Goal: Navigation & Orientation: Find specific page/section

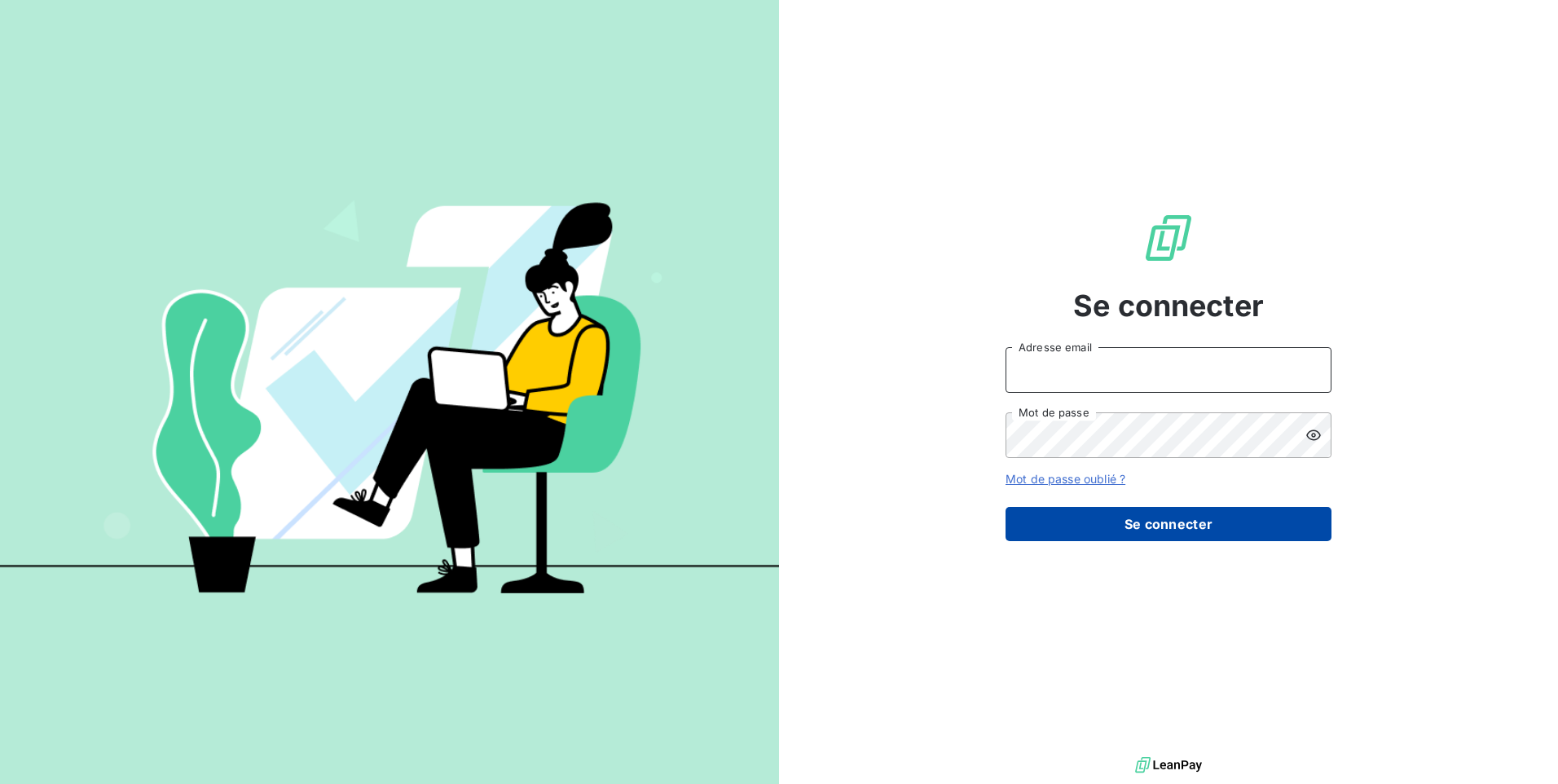
type input "[EMAIL_ADDRESS][DOMAIN_NAME]"
click at [1076, 523] on button "Se connecter" at bounding box center [1168, 524] width 326 height 34
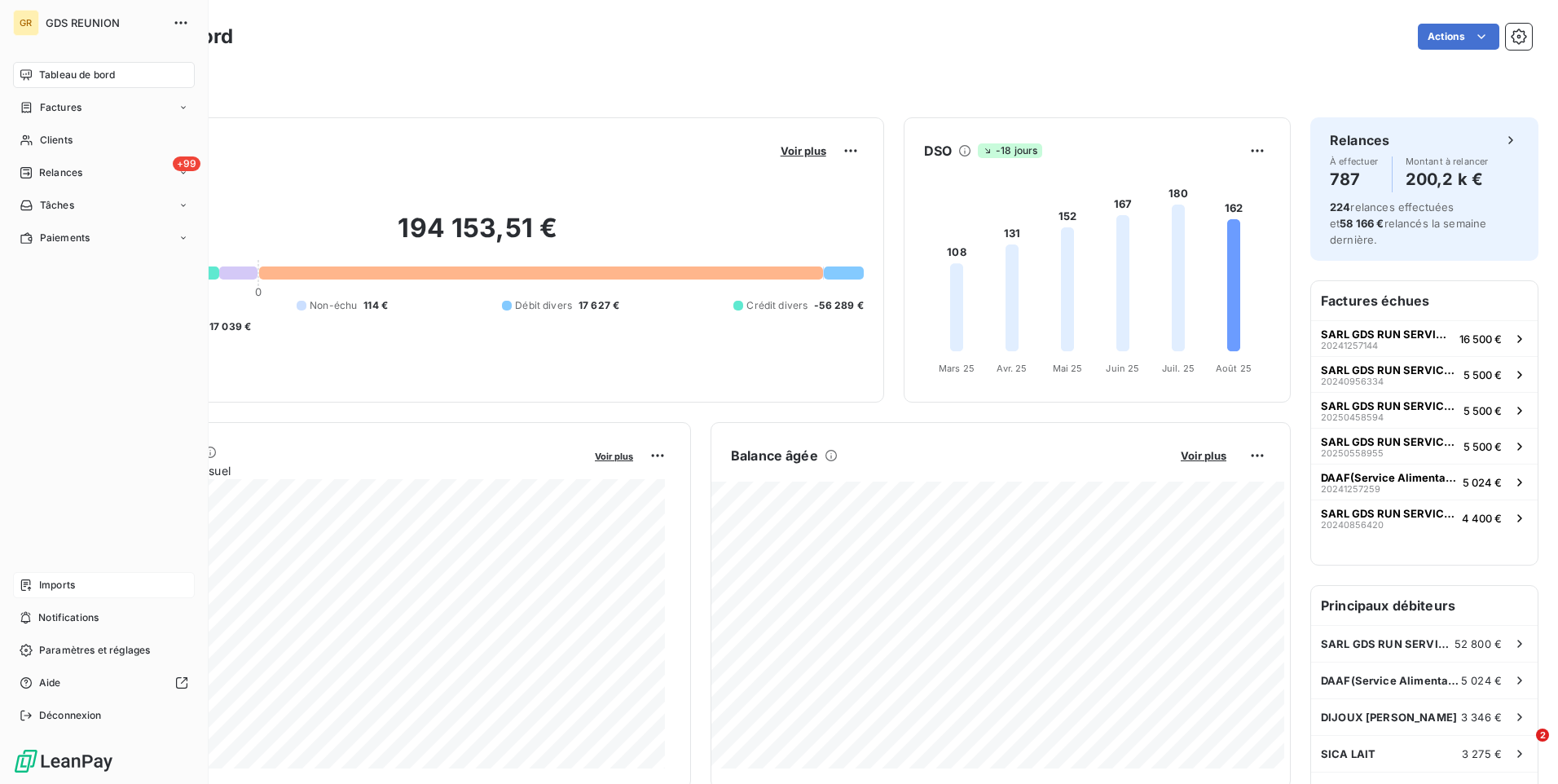
click at [64, 579] on span "Imports" at bounding box center [56, 584] width 36 height 15
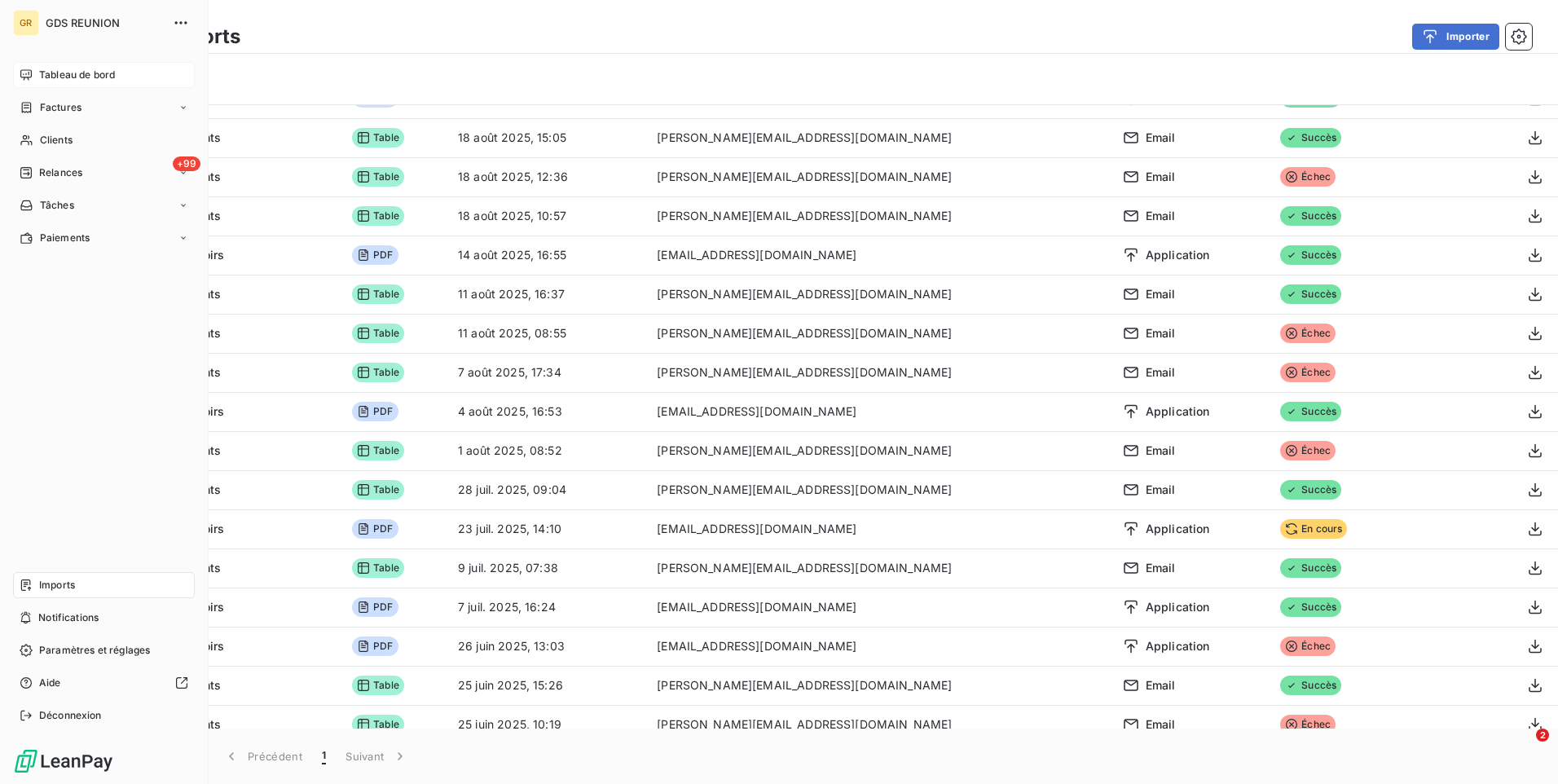
click at [55, 69] on span "Tableau de bord" at bounding box center [76, 75] width 76 height 15
